Goal: Information Seeking & Learning: Learn about a topic

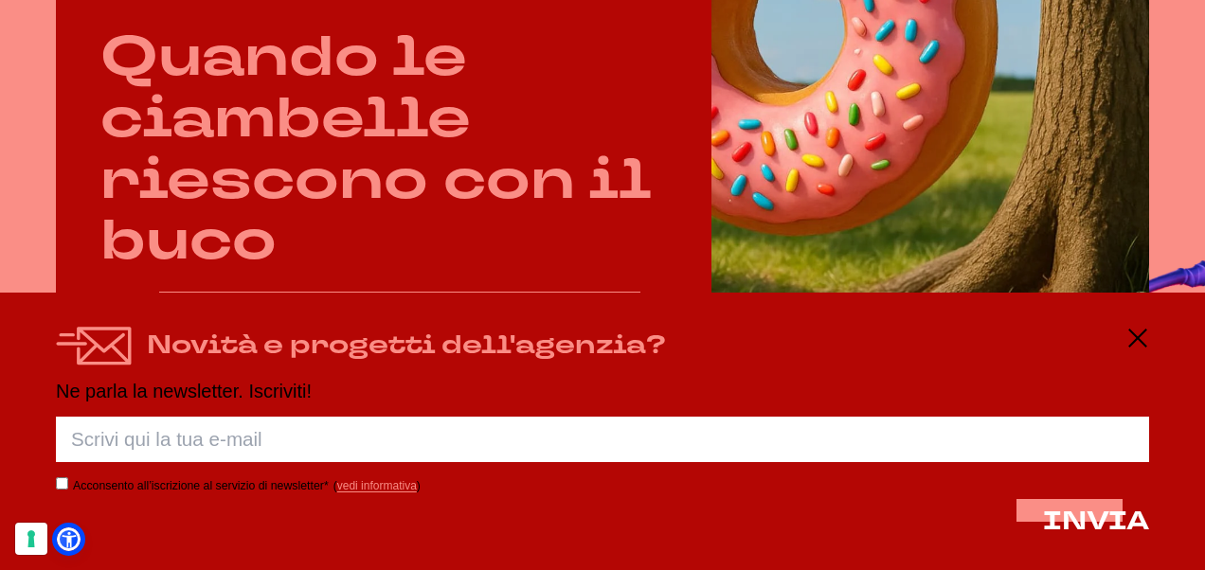
scroll to position [853, 0]
click at [1143, 339] on icon at bounding box center [1137, 338] width 23 height 23
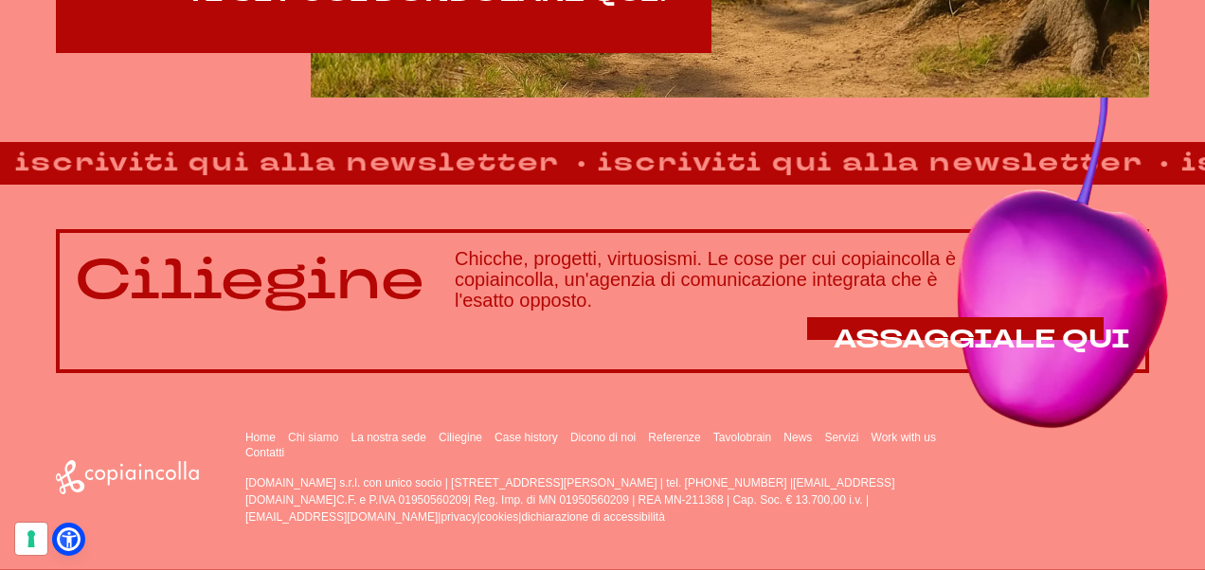
scroll to position [1174, 0]
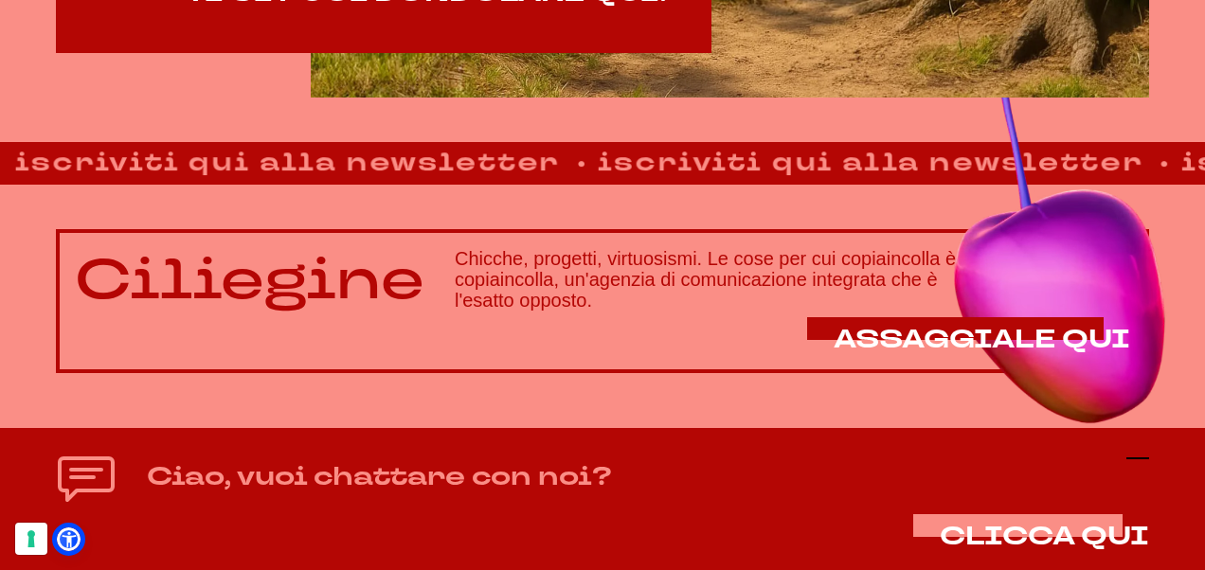
click at [1143, 464] on icon at bounding box center [1137, 458] width 23 height 23
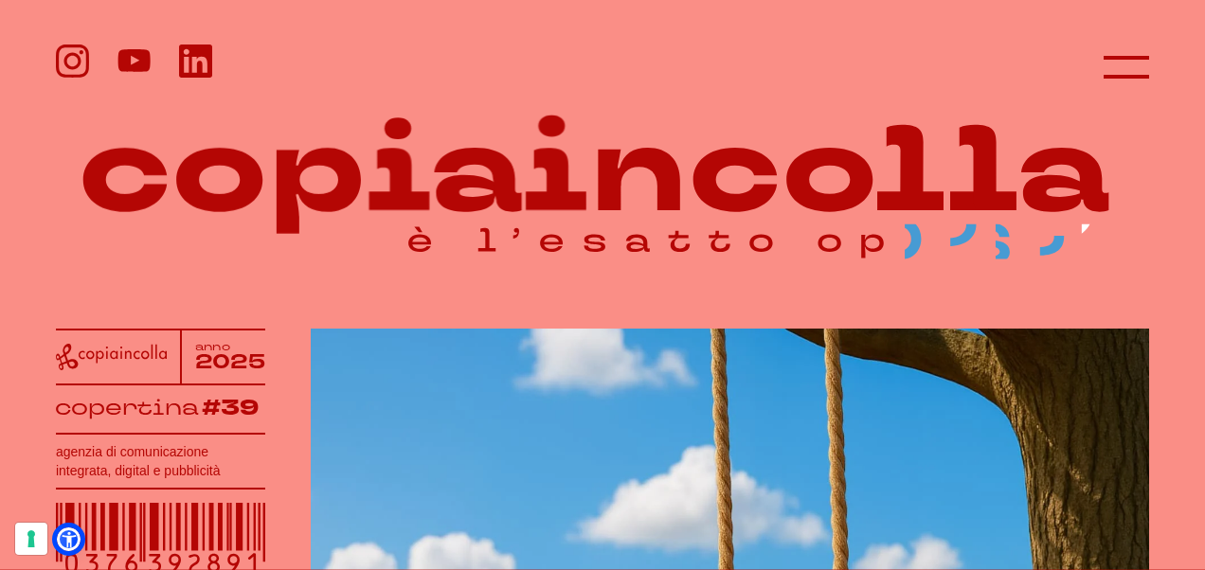
scroll to position [0, 0]
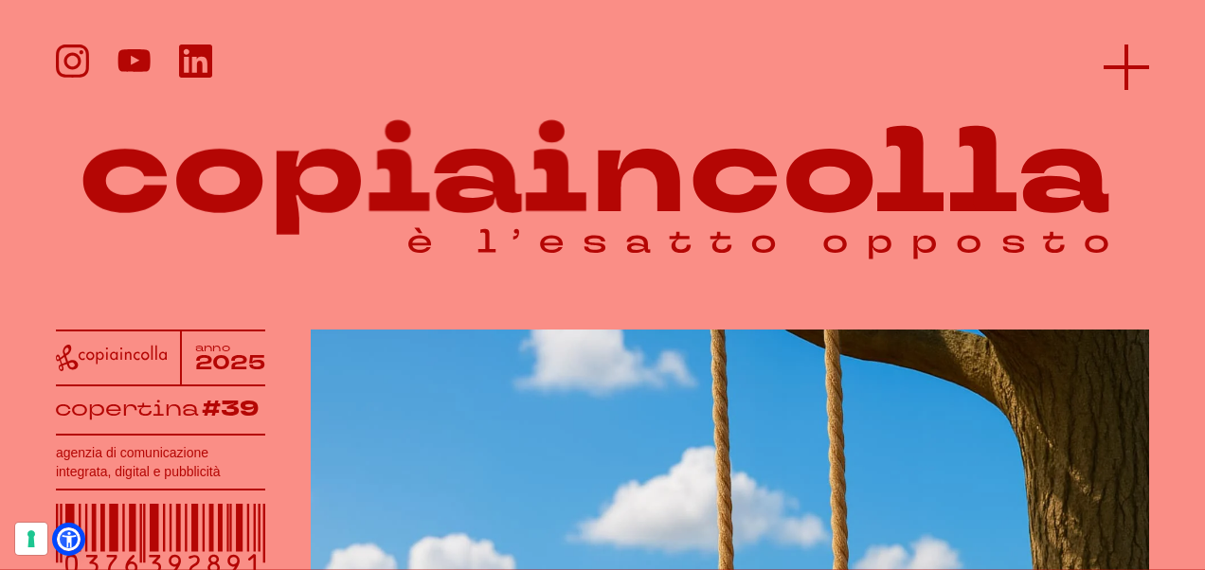
click at [1139, 49] on icon at bounding box center [1126, 67] width 45 height 45
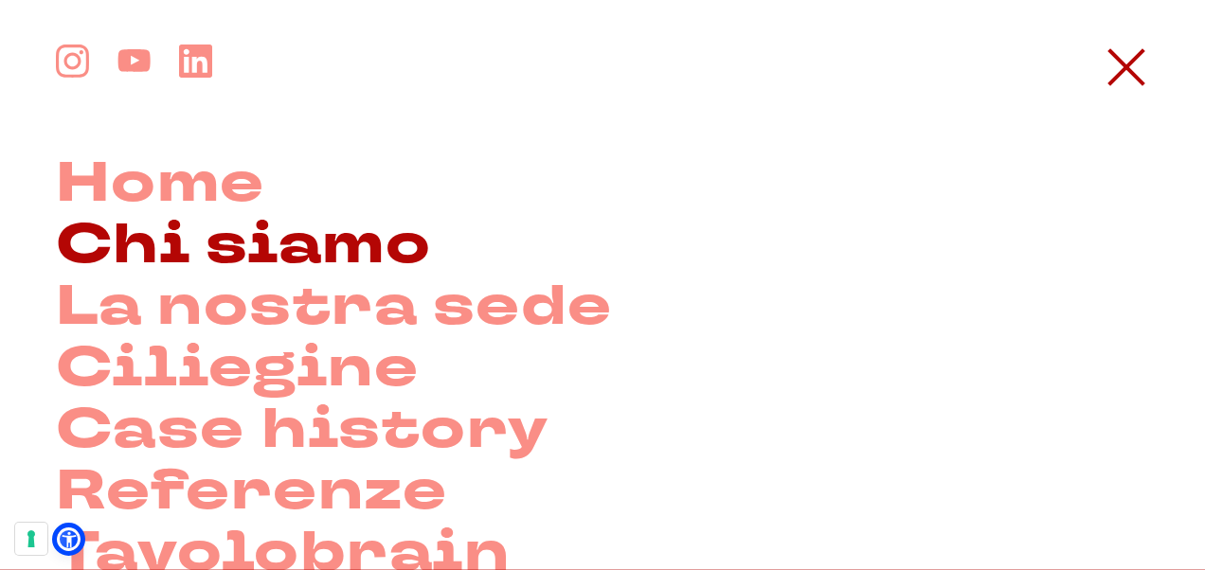
click at [390, 248] on link "Chi siamo" at bounding box center [243, 246] width 375 height 62
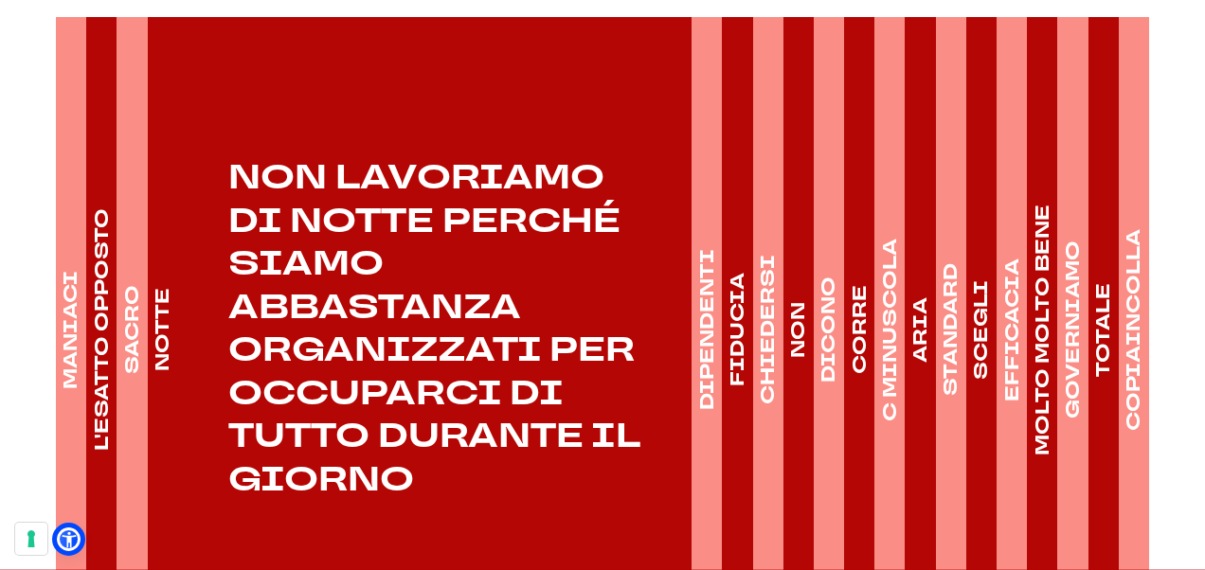
scroll to position [2653, 0]
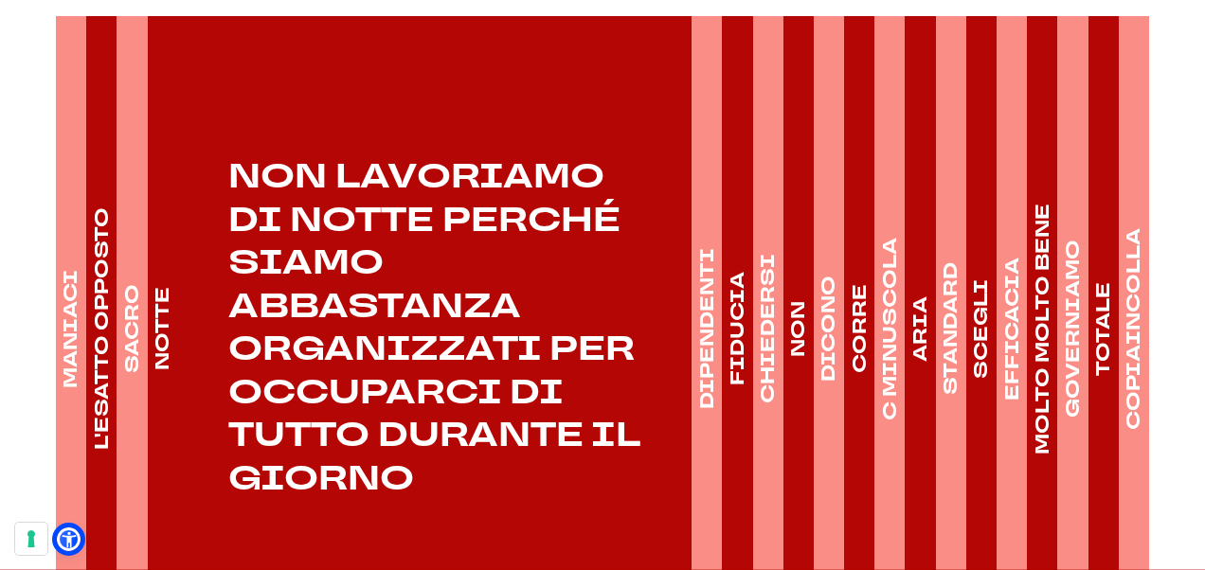
click at [704, 373] on h4 "DIPENDENTI" at bounding box center [706, 328] width 27 height 161
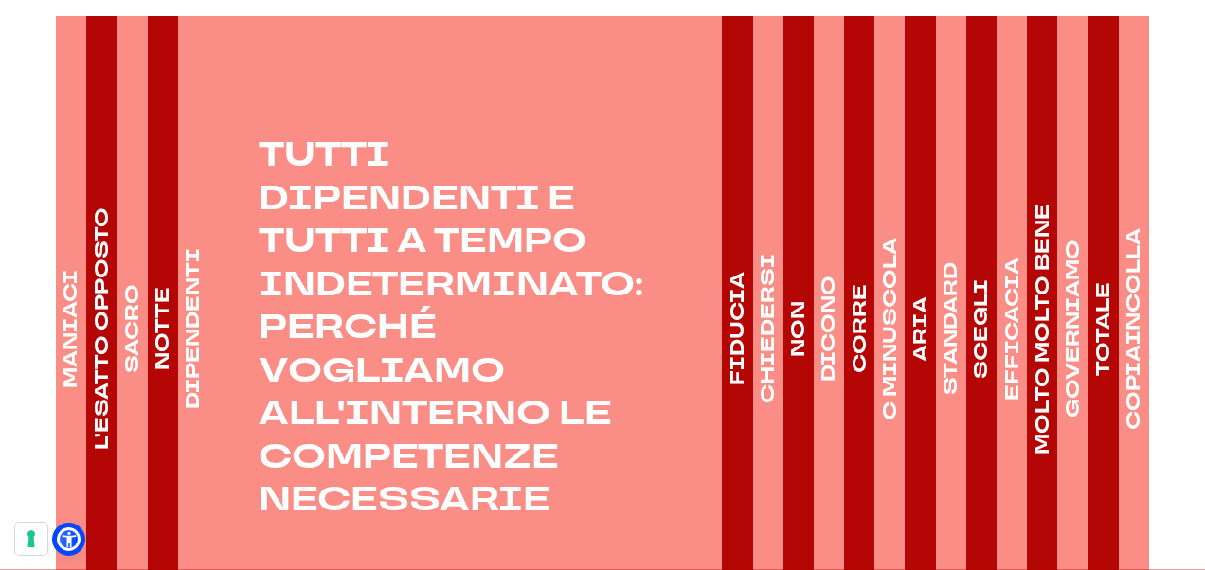
click at [731, 371] on link "FIDUCIA" at bounding box center [737, 328] width 31 height 625
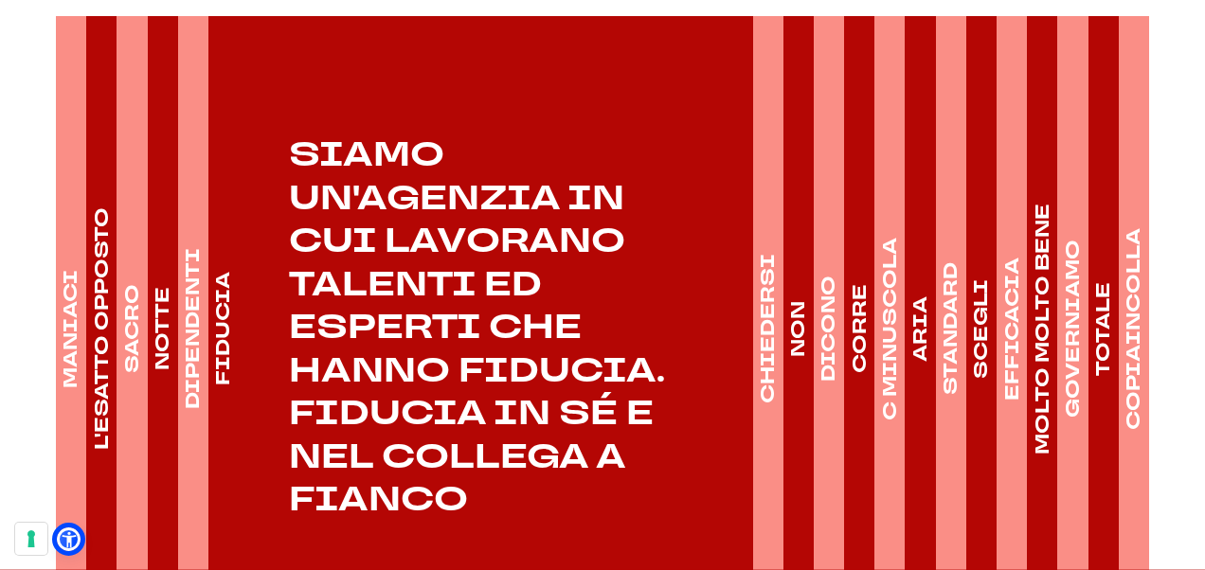
click at [764, 361] on h4 "CHIEDERSI" at bounding box center [768, 329] width 27 height 150
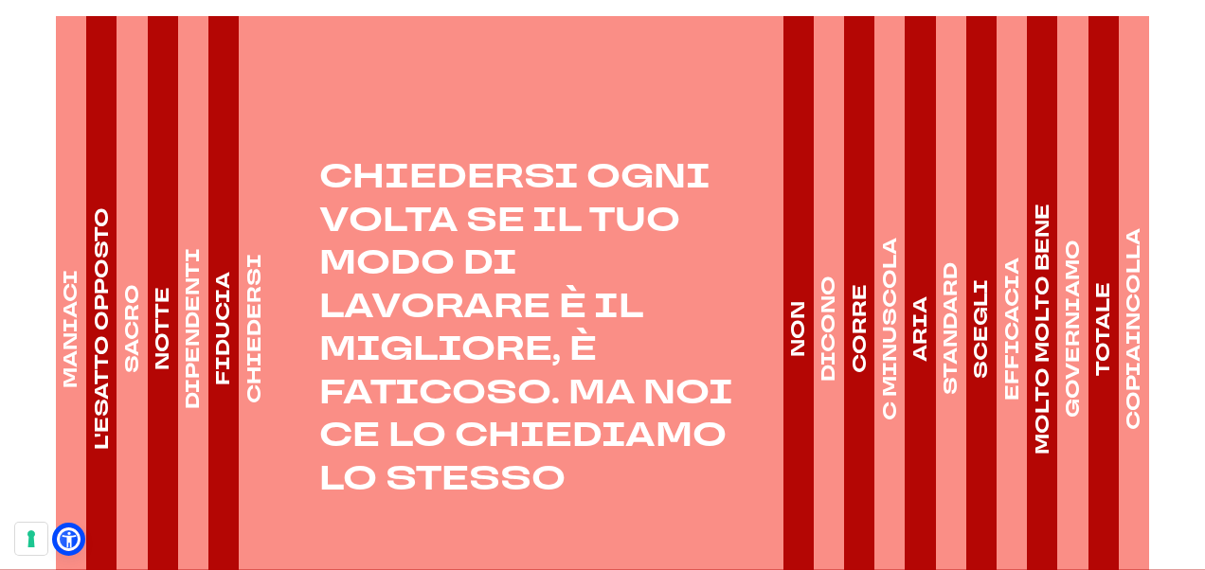
click at [793, 371] on link "NON" at bounding box center [798, 328] width 31 height 625
